Goal: Obtain resource: Download file/media

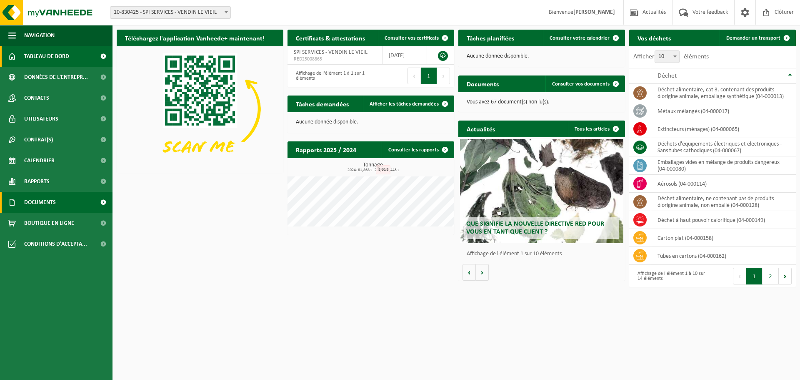
click at [66, 203] on link "Documents" at bounding box center [56, 202] width 112 height 21
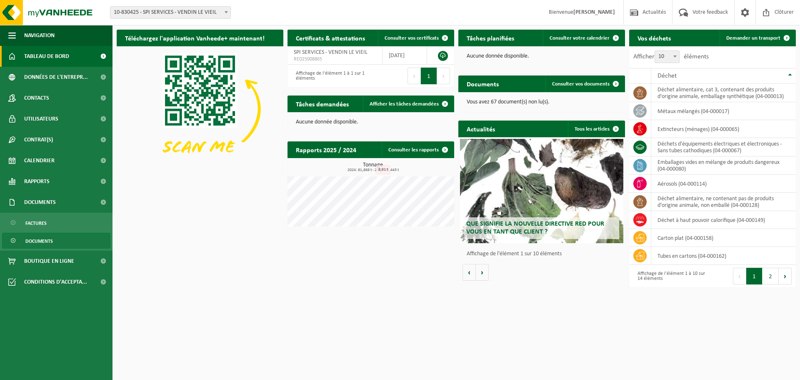
click at [43, 240] on span "Documents" at bounding box center [38, 241] width 27 height 16
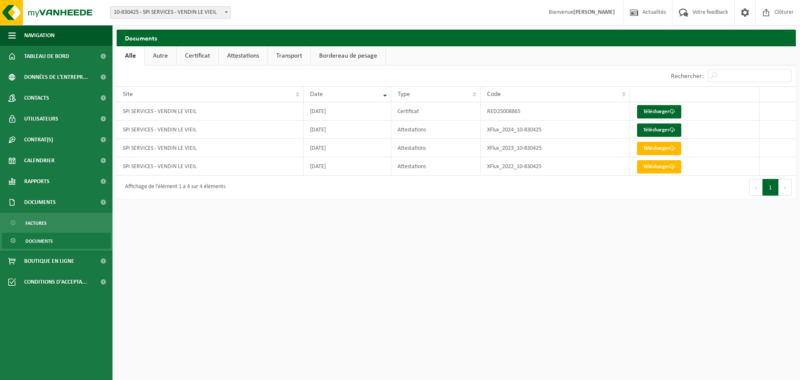
click at [201, 55] on link "Certificat" at bounding box center [198, 55] width 42 height 19
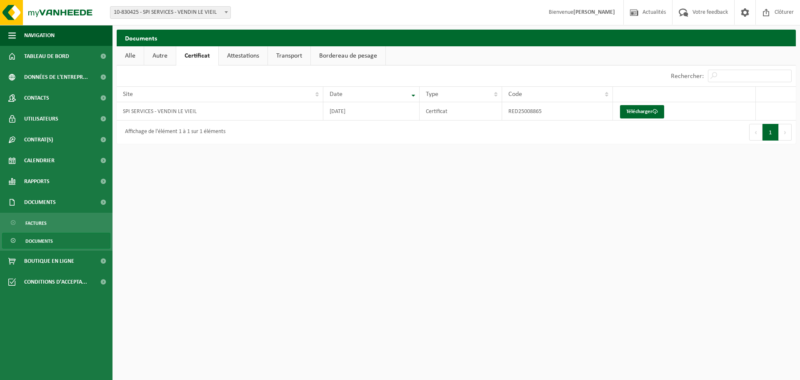
click at [234, 57] on link "Attestations" at bounding box center [243, 55] width 49 height 19
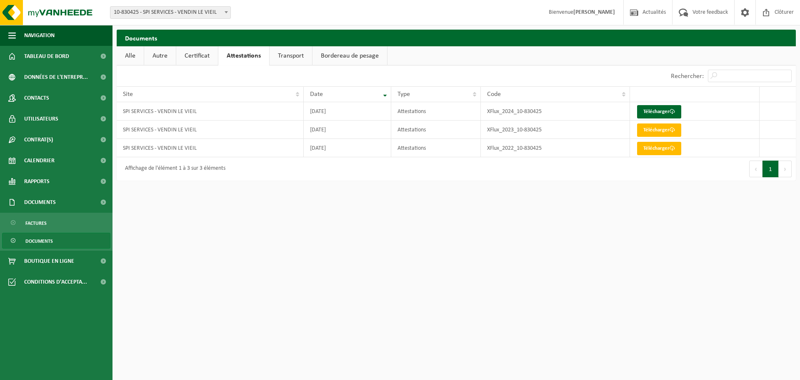
click at [290, 55] on link "Transport" at bounding box center [291, 55] width 42 height 19
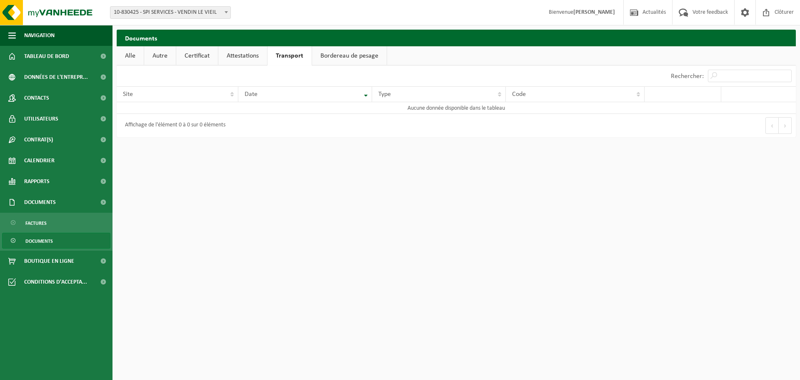
click at [336, 56] on link "Bordereau de pesage" at bounding box center [349, 55] width 75 height 19
click at [52, 57] on span "Tableau de bord" at bounding box center [46, 56] width 45 height 21
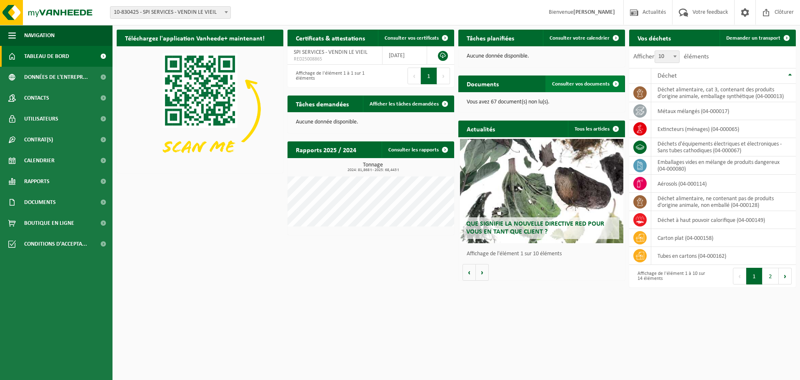
click at [570, 82] on span "Consulter vos documents" at bounding box center [580, 83] width 57 height 5
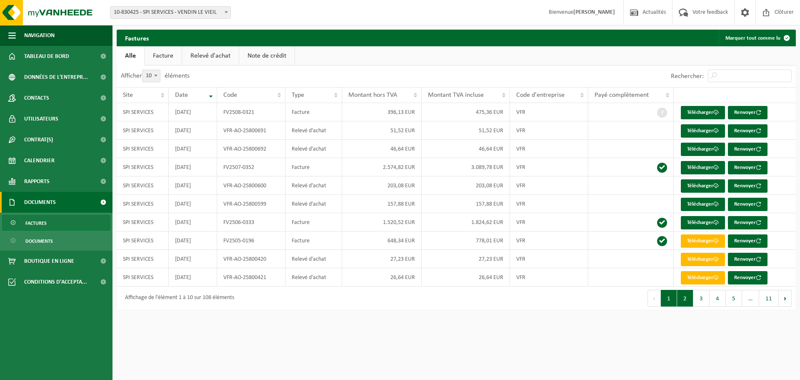
click at [684, 299] on button "2" at bounding box center [685, 298] width 16 height 17
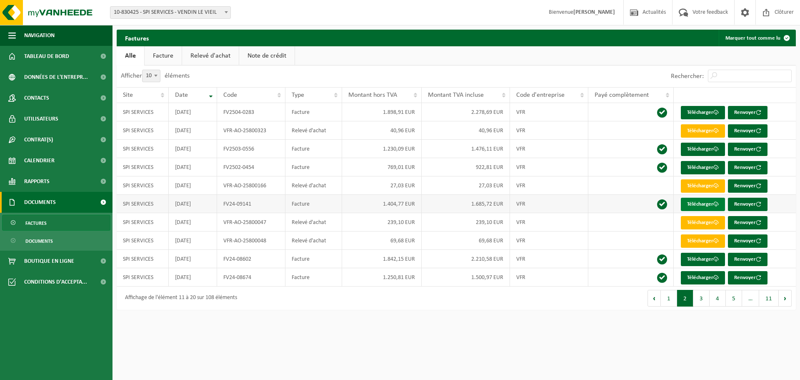
click at [696, 206] on link "Télécharger" at bounding box center [703, 203] width 44 height 13
click at [709, 205] on link "Télécharger" at bounding box center [703, 203] width 44 height 13
